Goal: Transaction & Acquisition: Download file/media

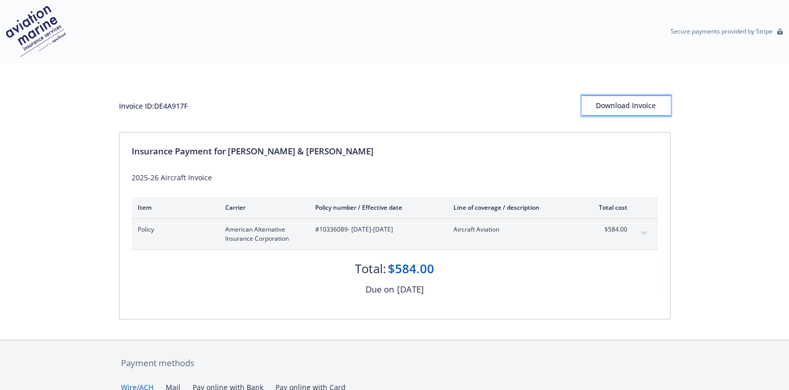
click at [631, 103] on div "Download Invoice" at bounding box center [626, 105] width 89 height 19
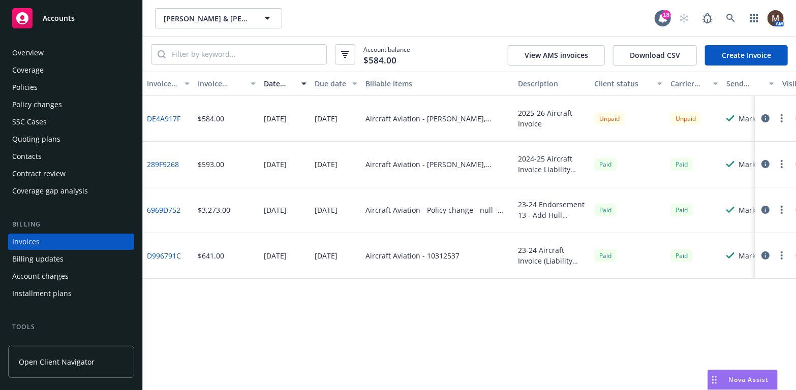
scroll to position [30, 0]
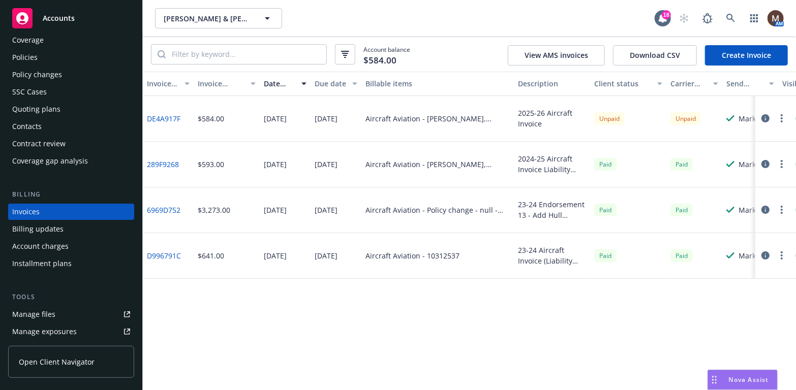
drag, startPoint x: 34, startPoint y: 54, endPoint x: 44, endPoint y: 63, distance: 13.7
click at [34, 54] on div "Policies" at bounding box center [24, 57] width 25 height 16
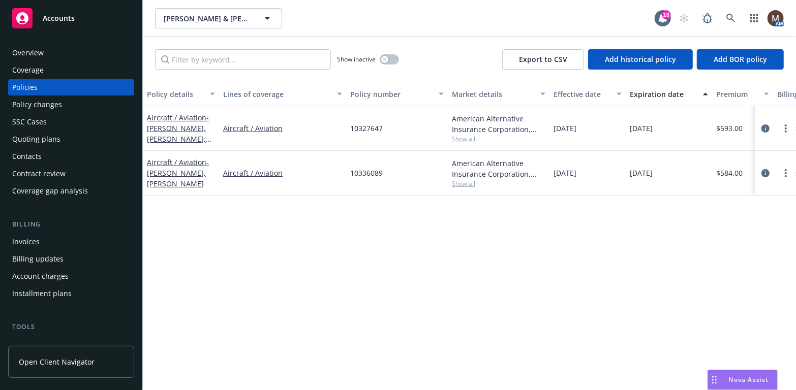
click at [49, 54] on div "Overview" at bounding box center [71, 53] width 118 height 16
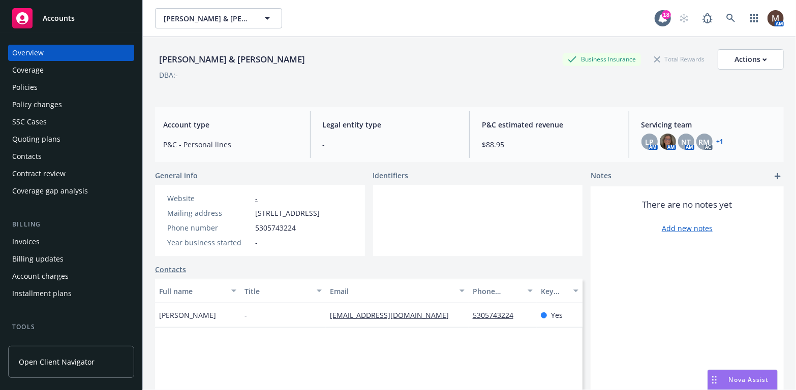
click at [41, 89] on div "Policies" at bounding box center [71, 87] width 118 height 16
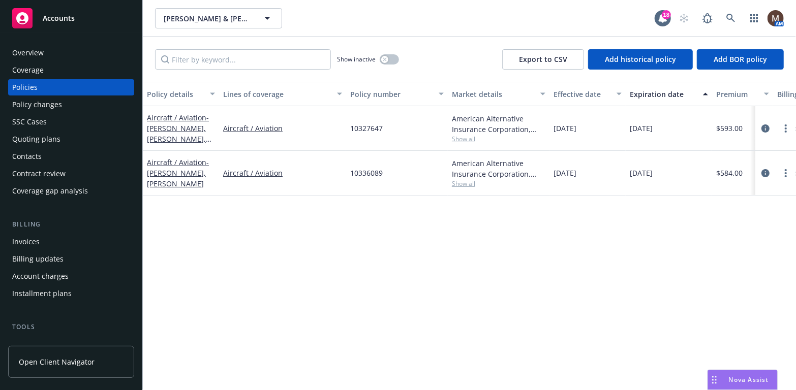
click at [28, 240] on div "Invoices" at bounding box center [25, 242] width 27 height 16
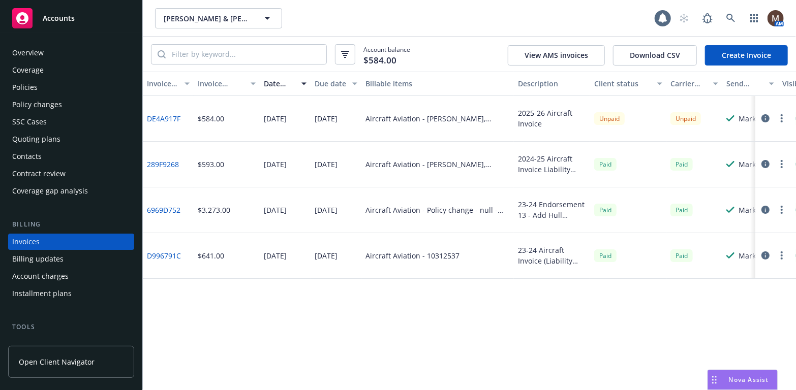
scroll to position [30, 0]
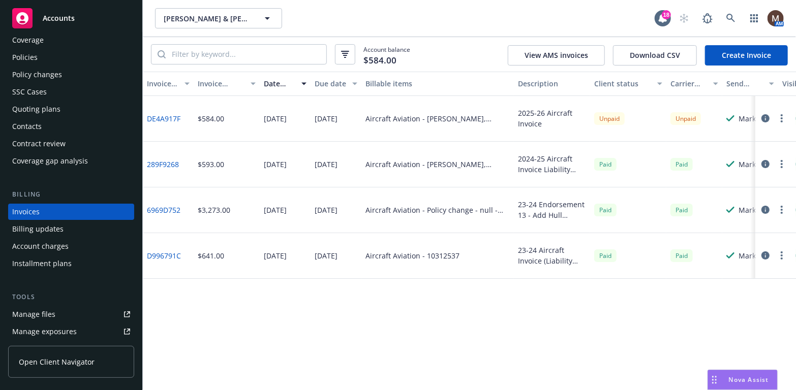
click at [779, 115] on button "button" at bounding box center [782, 118] width 12 height 12
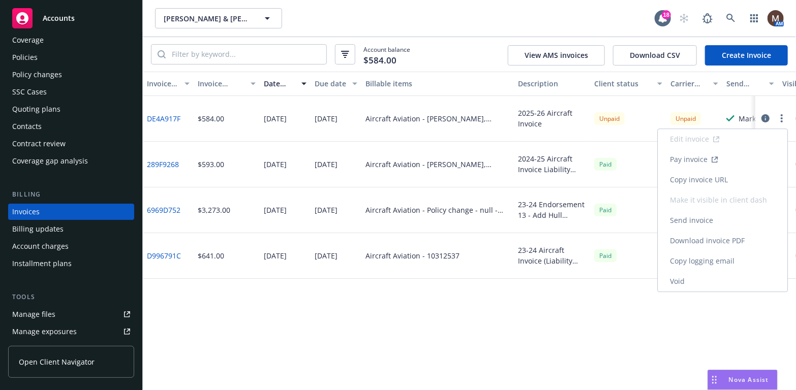
click at [685, 176] on link "Copy invoice URL" at bounding box center [723, 180] width 130 height 20
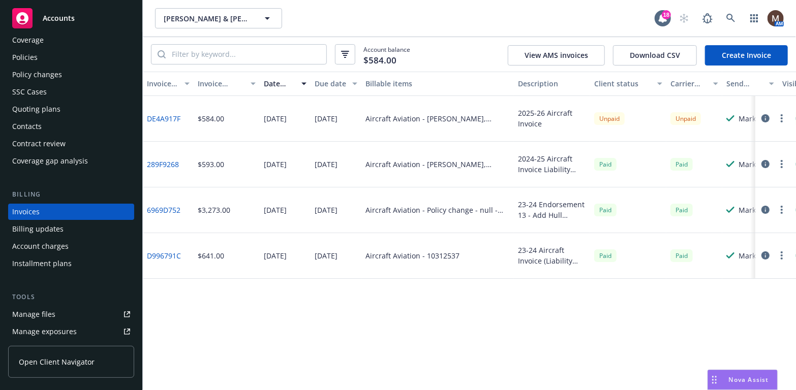
click at [33, 53] on div "Policies" at bounding box center [24, 57] width 25 height 16
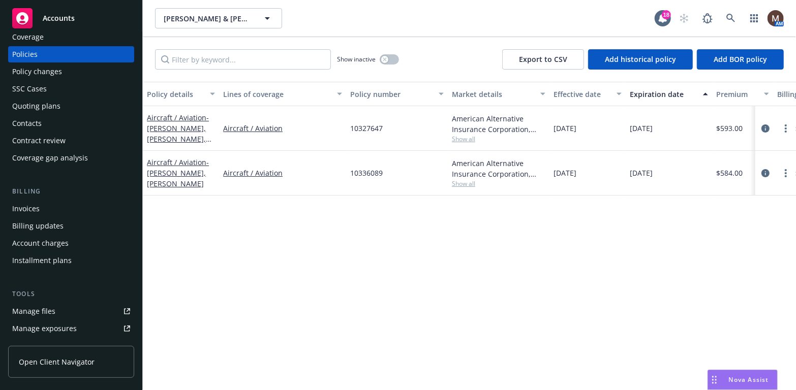
scroll to position [51, 0]
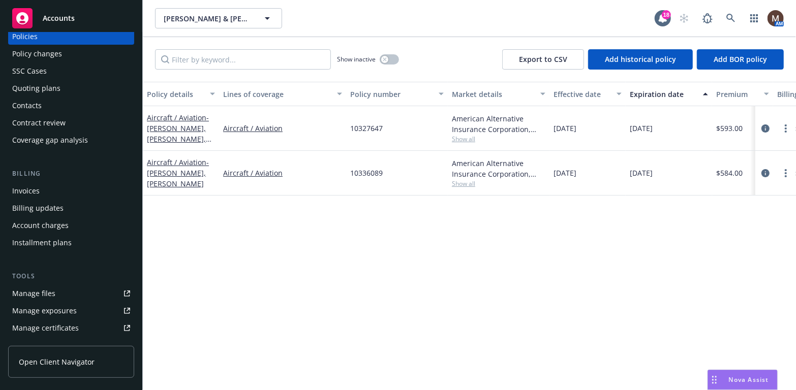
click at [47, 292] on div "Manage files" at bounding box center [33, 294] width 43 height 16
